Goal: Entertainment & Leisure: Consume media (video, audio)

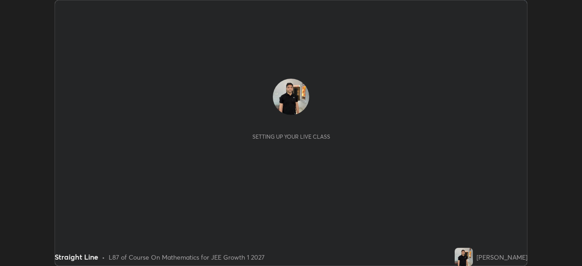
scroll to position [266, 581]
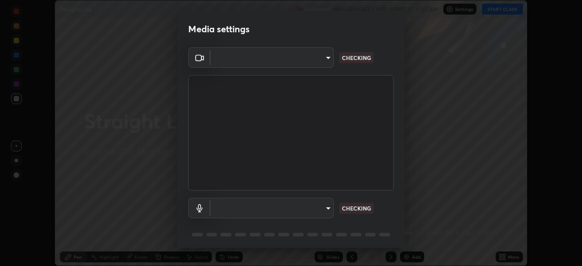
type input "1f9a14f4e709457ebf112205797e18a3e67481265364eba5019e6b99b7ce7553"
type input "default"
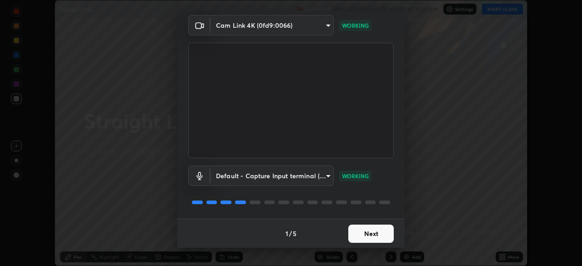
click at [376, 232] on button "Next" at bounding box center [370, 233] width 45 height 18
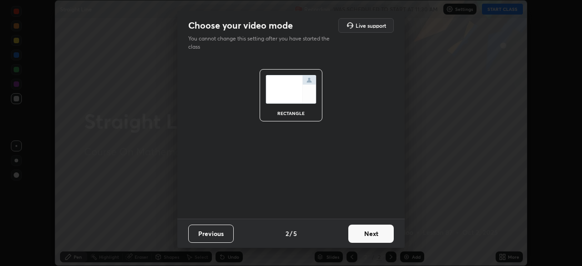
click at [375, 234] on button "Next" at bounding box center [370, 233] width 45 height 18
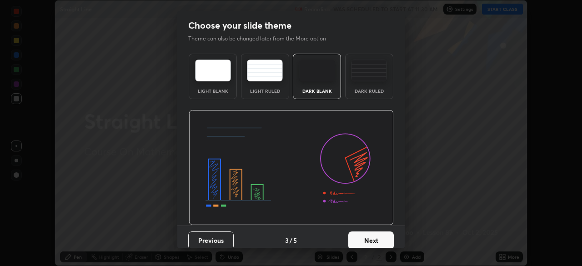
click at [371, 238] on button "Next" at bounding box center [370, 240] width 45 height 18
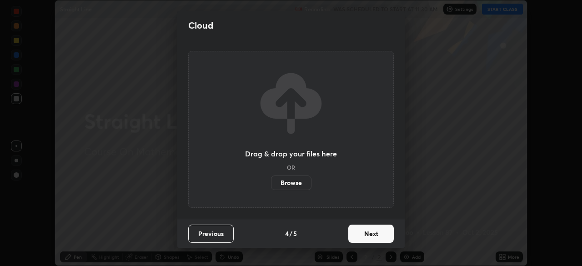
click at [372, 234] on button "Next" at bounding box center [370, 233] width 45 height 18
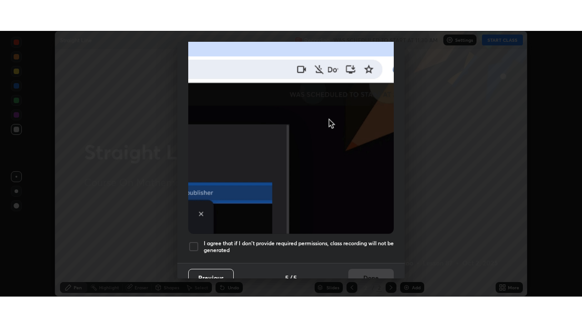
scroll to position [218, 0]
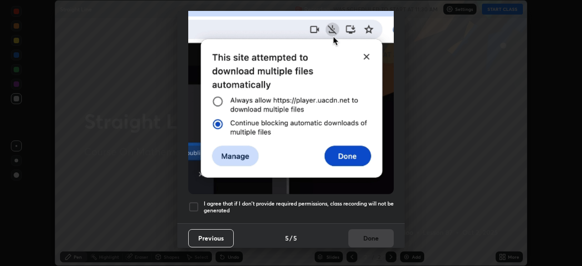
click at [194, 202] on div at bounding box center [193, 206] width 11 height 11
click at [368, 234] on button "Done" at bounding box center [370, 238] width 45 height 18
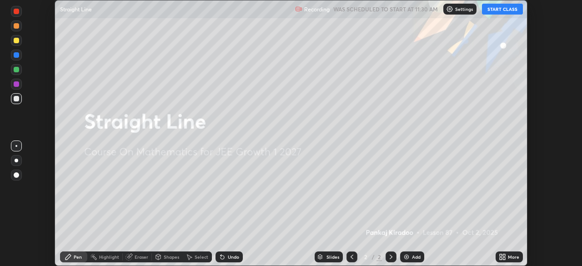
click at [500, 258] on icon at bounding box center [500, 258] width 2 height 2
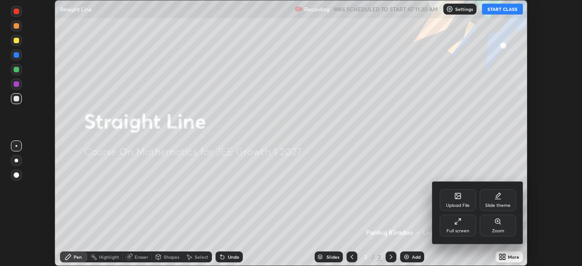
click at [457, 224] on icon at bounding box center [457, 221] width 7 height 7
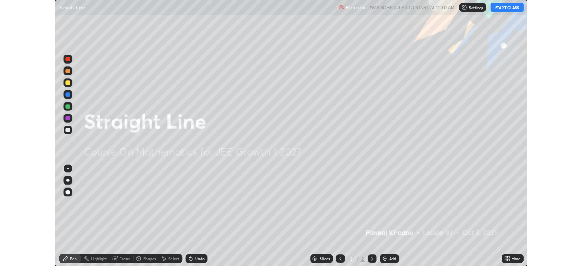
scroll to position [327, 582]
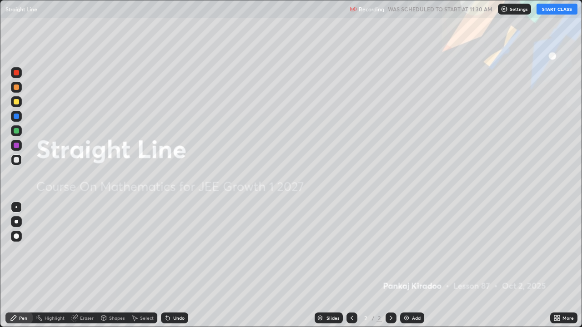
click at [558, 9] on button "START CLASS" at bounding box center [556, 9] width 41 height 11
click at [408, 265] on img at bounding box center [406, 317] width 7 height 7
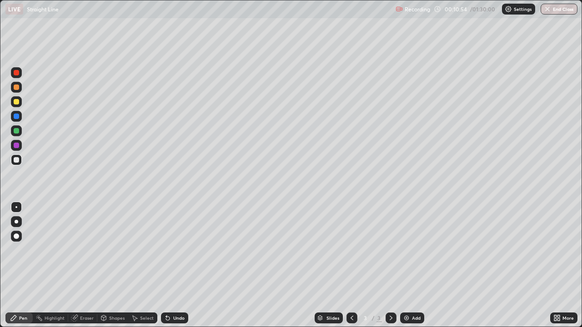
click at [414, 265] on div "Add" at bounding box center [416, 318] width 9 height 5
click at [17, 105] on div at bounding box center [16, 101] width 11 height 11
click at [176, 265] on div "Undo" at bounding box center [174, 318] width 27 height 11
click at [165, 265] on div "Undo" at bounding box center [174, 318] width 27 height 11
click at [178, 265] on div "Undo" at bounding box center [178, 318] width 11 height 5
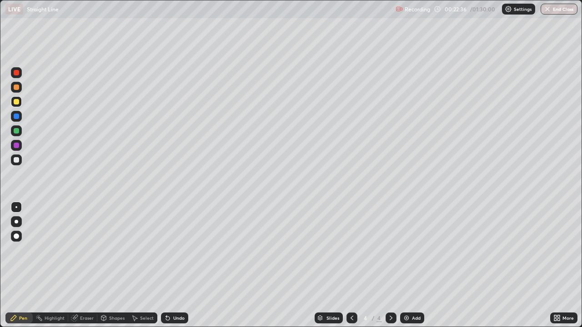
click at [405, 265] on img at bounding box center [406, 317] width 7 height 7
click at [177, 265] on div "Undo" at bounding box center [174, 318] width 27 height 11
click at [179, 265] on div "Undo" at bounding box center [174, 318] width 27 height 11
click at [412, 265] on div "Add" at bounding box center [416, 318] width 9 height 5
click at [176, 265] on div "Undo" at bounding box center [178, 318] width 11 height 5
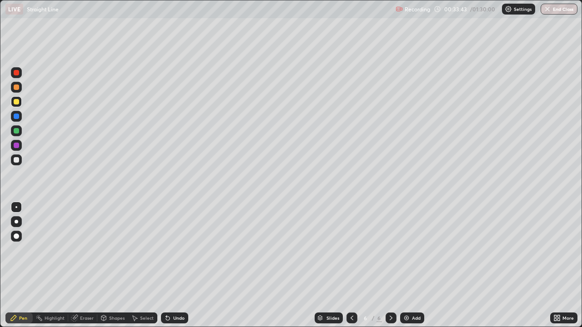
click at [575, 265] on div "More" at bounding box center [563, 318] width 27 height 11
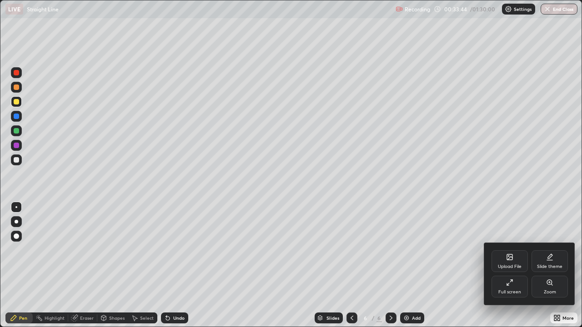
click at [579, 265] on div at bounding box center [291, 163] width 582 height 327
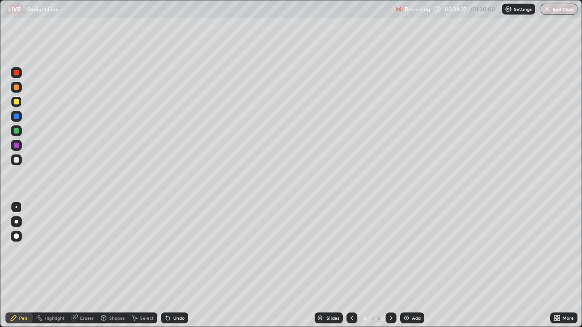
click at [16, 160] on div at bounding box center [16, 159] width 5 height 5
click at [175, 265] on div "Undo" at bounding box center [178, 318] width 11 height 5
click at [173, 265] on div "Undo" at bounding box center [178, 318] width 11 height 5
click at [166, 265] on icon at bounding box center [168, 319] width 4 height 4
click at [415, 265] on div "Add" at bounding box center [416, 318] width 9 height 5
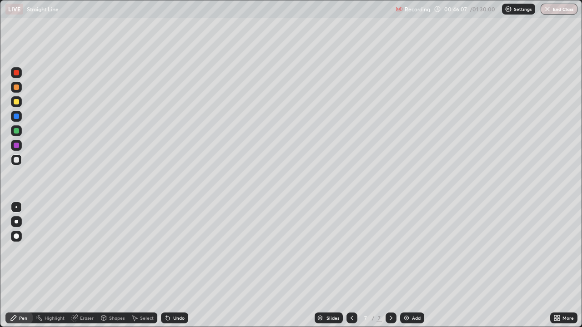
click at [351, 265] on icon at bounding box center [351, 317] width 7 height 7
click at [414, 265] on div "Add" at bounding box center [416, 318] width 9 height 5
click at [17, 103] on div at bounding box center [16, 101] width 5 height 5
click at [166, 265] on icon at bounding box center [168, 319] width 4 height 4
click at [171, 265] on div "Undo" at bounding box center [174, 318] width 27 height 11
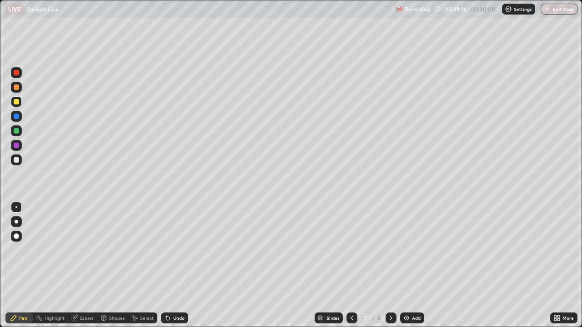
click at [166, 265] on icon at bounding box center [168, 319] width 4 height 4
click at [169, 265] on icon at bounding box center [167, 317] width 7 height 7
click at [171, 265] on div "Undo" at bounding box center [174, 318] width 27 height 11
click at [173, 265] on div "Undo" at bounding box center [178, 318] width 11 height 5
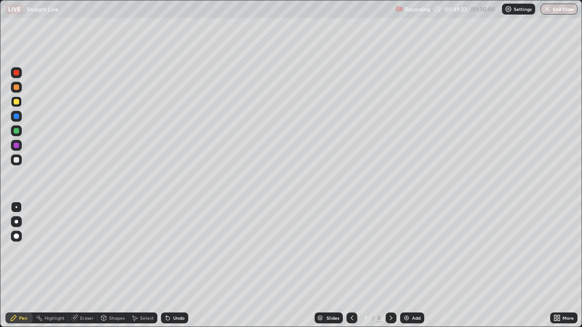
click at [169, 265] on icon at bounding box center [167, 317] width 7 height 7
click at [166, 265] on icon at bounding box center [168, 319] width 4 height 4
click at [18, 162] on div at bounding box center [16, 159] width 5 height 5
click at [175, 265] on div "Undo" at bounding box center [178, 318] width 11 height 5
click at [178, 265] on div "Undo" at bounding box center [178, 318] width 11 height 5
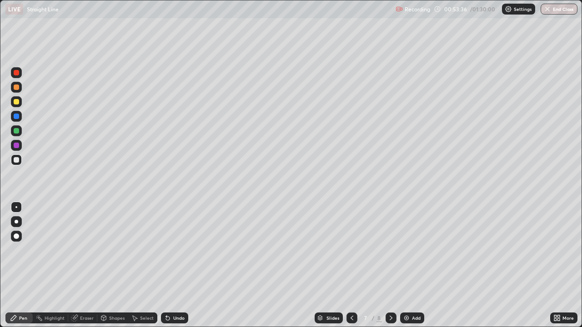
click at [178, 265] on div "Undo" at bounding box center [174, 318] width 27 height 11
click at [177, 265] on div "Undo" at bounding box center [178, 318] width 11 height 5
click at [415, 265] on div "Add" at bounding box center [416, 318] width 9 height 5
click at [355, 265] on div at bounding box center [351, 318] width 11 height 11
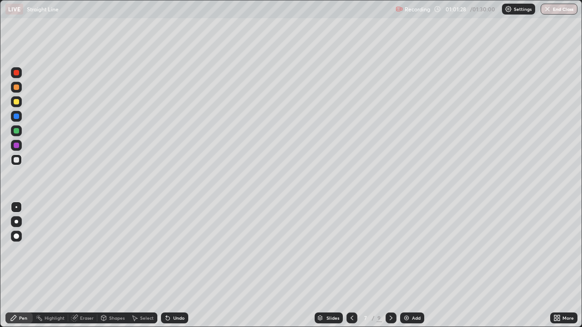
click at [89, 265] on div "Eraser" at bounding box center [87, 318] width 14 height 5
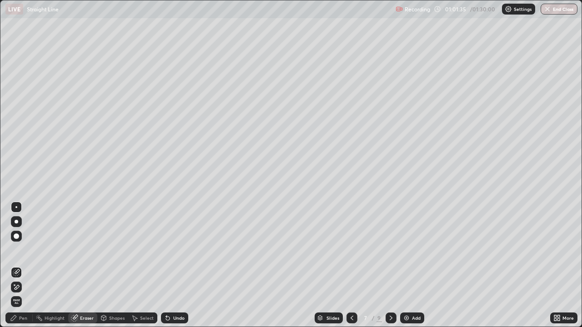
click at [24, 265] on div "Pen" at bounding box center [18, 318] width 27 height 11
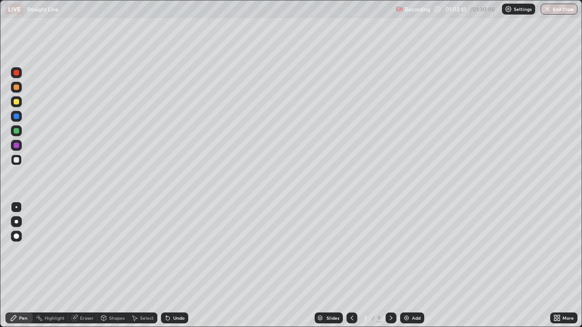
click at [412, 265] on div "Add" at bounding box center [412, 318] width 24 height 11
click at [15, 103] on div at bounding box center [16, 101] width 5 height 5
click at [173, 265] on div "Undo" at bounding box center [178, 318] width 11 height 5
click at [174, 265] on div "Undo" at bounding box center [178, 318] width 11 height 5
click at [175, 265] on div "Undo" at bounding box center [178, 318] width 11 height 5
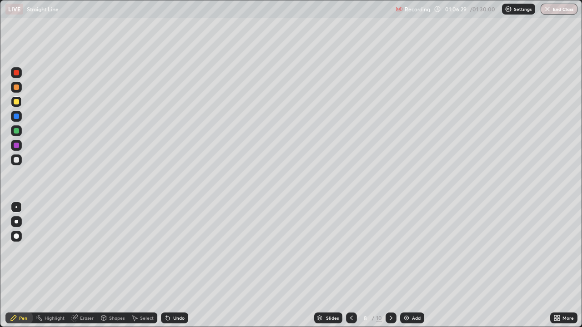
click at [176, 265] on div "Undo" at bounding box center [178, 318] width 11 height 5
click at [178, 265] on div "Undo" at bounding box center [174, 318] width 27 height 11
click at [179, 265] on div "Undo" at bounding box center [174, 318] width 27 height 11
click at [168, 265] on icon at bounding box center [168, 319] width 4 height 4
click at [171, 265] on div "Undo" at bounding box center [174, 318] width 27 height 11
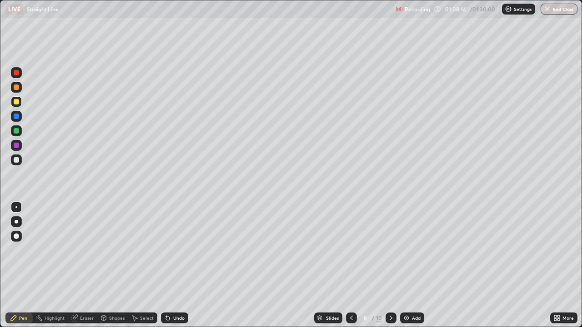
click at [170, 265] on div "Undo" at bounding box center [174, 318] width 27 height 11
click at [169, 265] on icon at bounding box center [167, 317] width 7 height 7
click at [170, 265] on div "Undo" at bounding box center [174, 318] width 27 height 11
click at [561, 9] on button "End Class" at bounding box center [558, 9] width 37 height 11
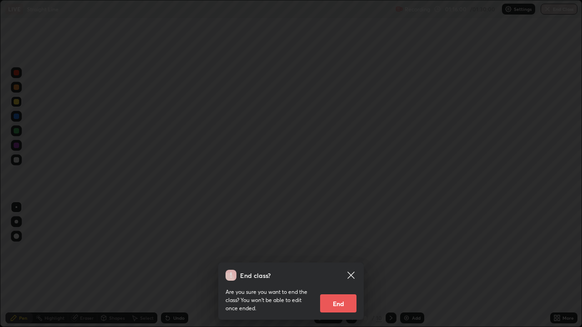
click at [345, 265] on button "End" at bounding box center [338, 303] width 36 height 18
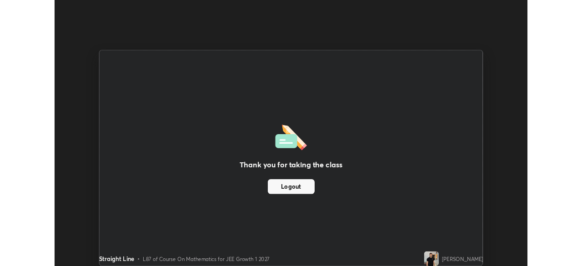
scroll to position [45165, 44849]
